Goal: Information Seeking & Learning: Learn about a topic

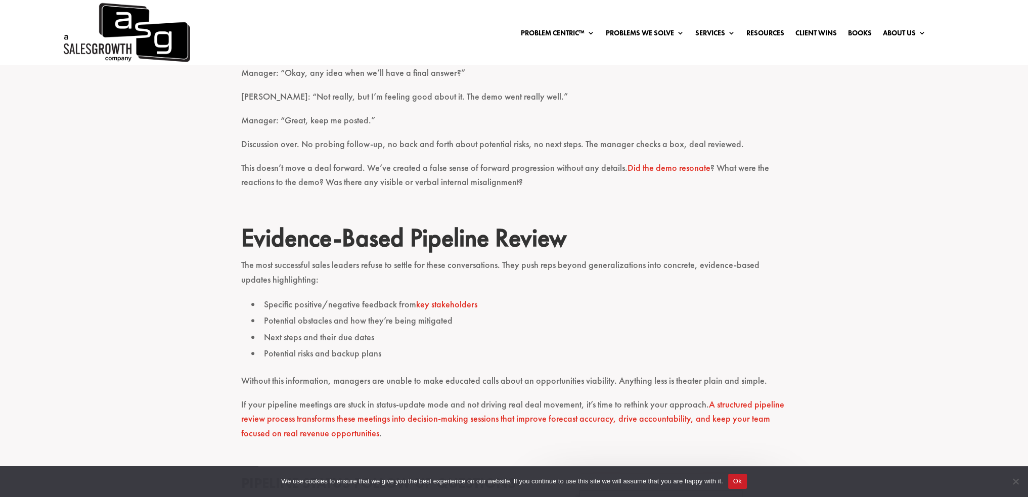
scroll to position [809, 0]
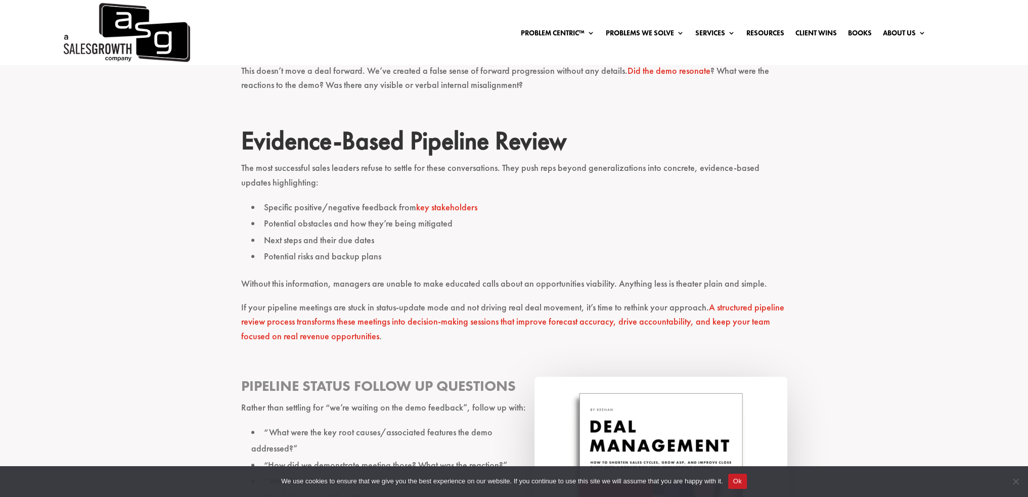
click at [459, 200] on li "Specific positive/negative feedback from key stakeholders" at bounding box center [519, 207] width 536 height 16
click at [453, 206] on link "key stakeholders" at bounding box center [446, 207] width 61 height 12
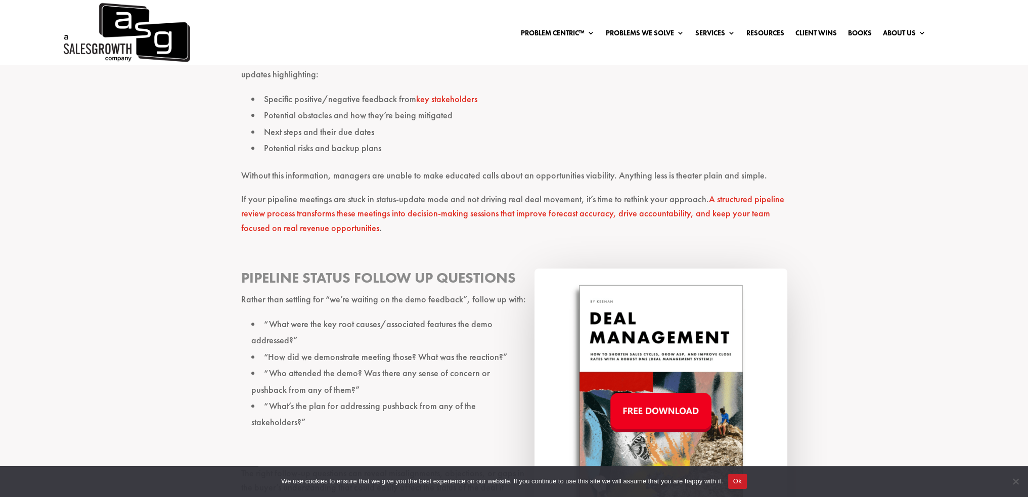
scroll to position [910, 0]
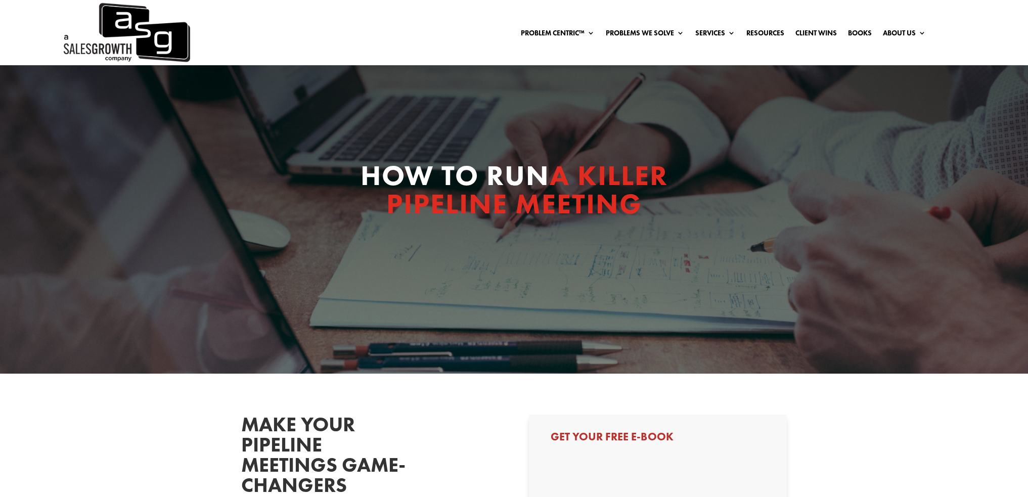
select select "Senior Leadership (VP of Sales, VP of Enablement, etc)"
select select "50-99"
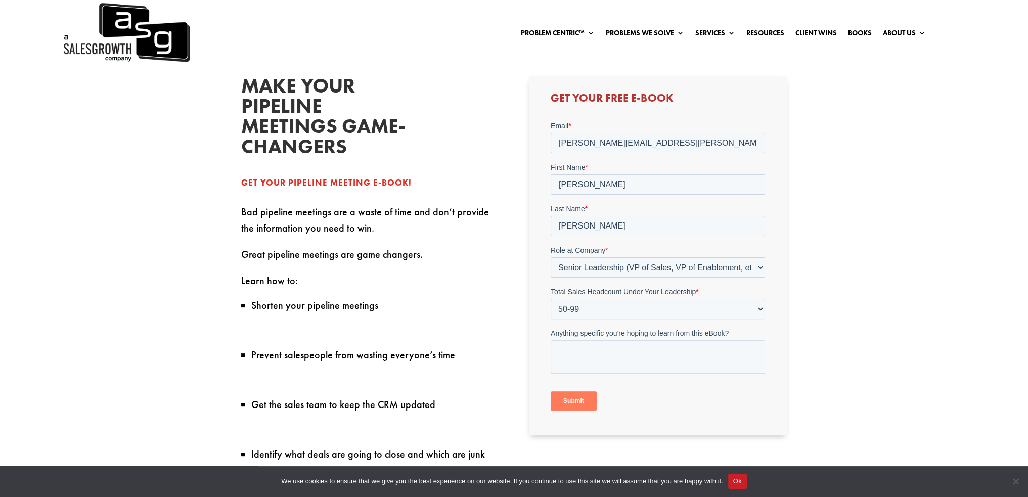
scroll to position [202, 0]
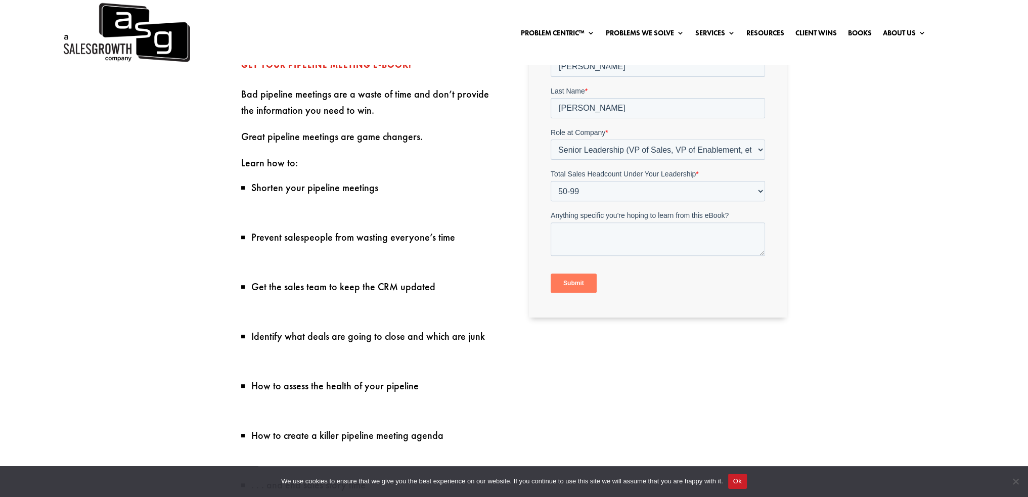
scroll to position [455, 0]
